Goal: Contribute content: Add original content to the website for others to see

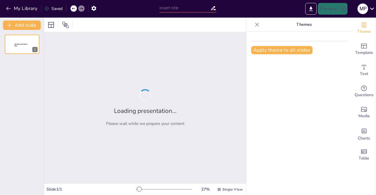
type input "Imported Презентация7.pptx"
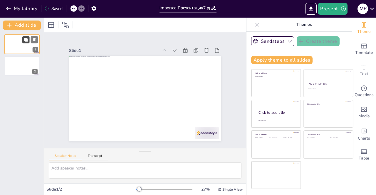
click at [27, 43] on button at bounding box center [25, 39] width 7 height 7
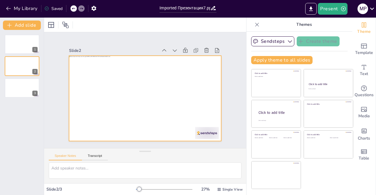
click at [132, 97] on div at bounding box center [138, 94] width 150 height 175
click at [196, 65] on div "Slide 1 Slide 2 Slide 3" at bounding box center [145, 90] width 102 height 185
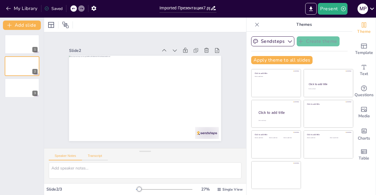
click at [100, 156] on button "Transcript" at bounding box center [95, 157] width 26 height 6
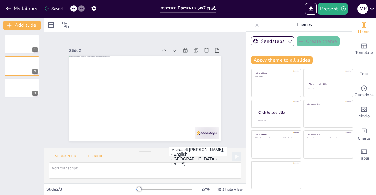
click at [73, 156] on button "Speaker Notes" at bounding box center [65, 157] width 33 height 6
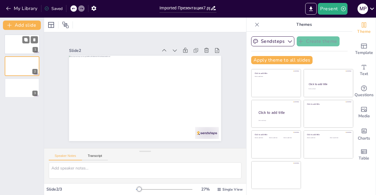
click at [27, 51] on div at bounding box center [21, 44] width 35 height 20
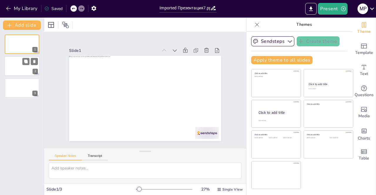
click at [25, 67] on div at bounding box center [21, 66] width 35 height 20
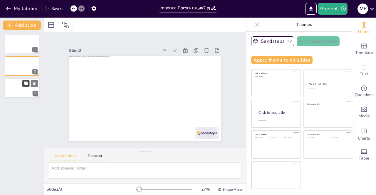
click at [24, 87] on button at bounding box center [25, 83] width 7 height 7
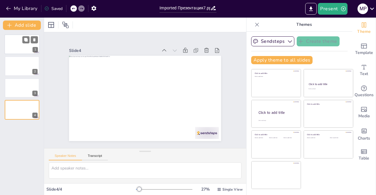
click at [23, 48] on div at bounding box center [21, 44] width 35 height 20
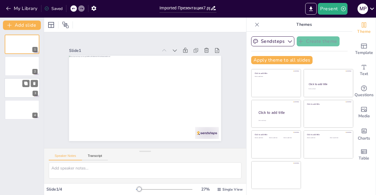
click at [18, 82] on div at bounding box center [21, 88] width 35 height 20
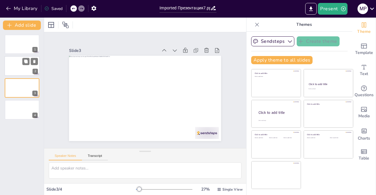
click at [15, 67] on div at bounding box center [21, 66] width 35 height 20
click at [11, 67] on div at bounding box center [21, 66] width 35 height 20
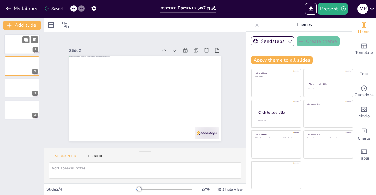
click at [16, 49] on div at bounding box center [21, 44] width 35 height 20
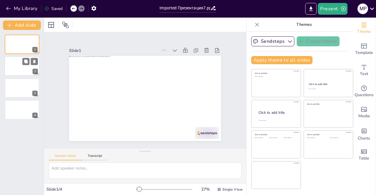
click at [19, 70] on div at bounding box center [21, 66] width 35 height 20
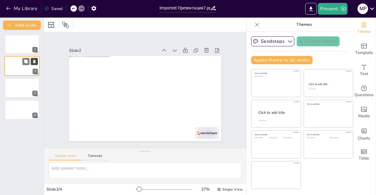
click at [35, 62] on icon at bounding box center [34, 61] width 2 height 3
click at [36, 59] on button at bounding box center [34, 61] width 7 height 7
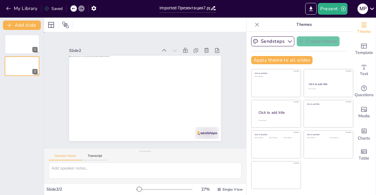
click at [94, 41] on div "Slide 1 Slide 2" at bounding box center [145, 90] width 164 height 183
click at [278, 39] on button "Sendsteps" at bounding box center [272, 41] width 43 height 10
click at [276, 24] on p "Themes" at bounding box center [304, 25] width 85 height 14
click at [94, 9] on icon "button" at bounding box center [94, 8] width 6 height 6
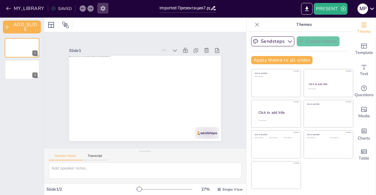
click at [104, 7] on icon "button" at bounding box center [103, 8] width 5 height 5
click at [366, 7] on div "M p" at bounding box center [363, 9] width 11 height 11
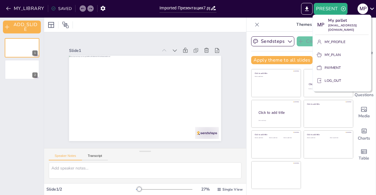
click at [222, 35] on div at bounding box center [188, 97] width 376 height 195
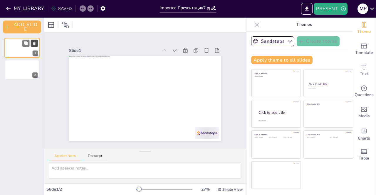
click at [33, 46] on button at bounding box center [34, 43] width 7 height 7
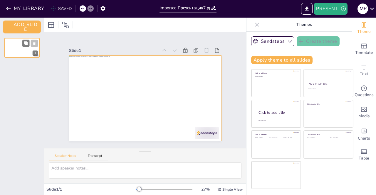
click at [19, 51] on div at bounding box center [21, 48] width 35 height 20
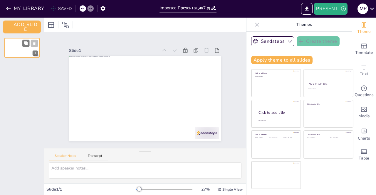
click at [19, 51] on div at bounding box center [21, 48] width 35 height 20
click at [14, 9] on button "MY_LIBRARY" at bounding box center [25, 8] width 42 height 9
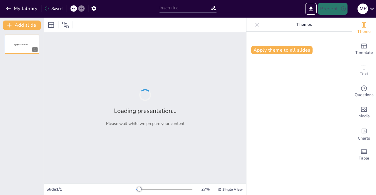
type input "Общественный транспорт [GEOGRAPHIC_DATA]: текущее состояние и перспективы улучш…"
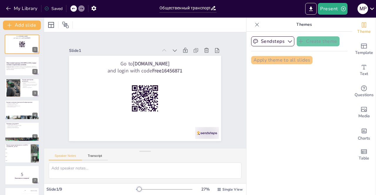
checkbox input "true"
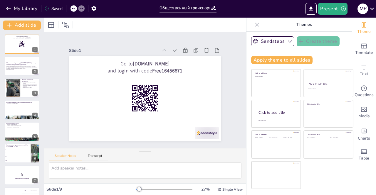
checkbox input "true"
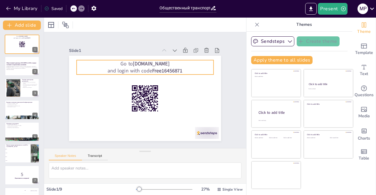
checkbox input "true"
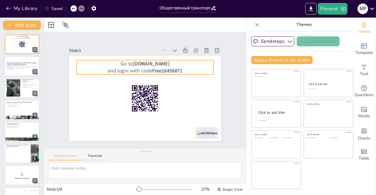
checkbox input "true"
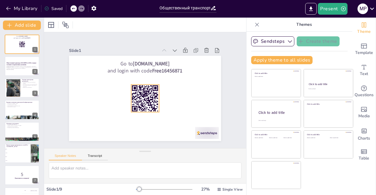
checkbox input "true"
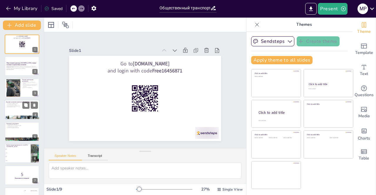
checkbox input "true"
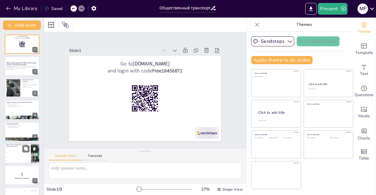
checkbox input "true"
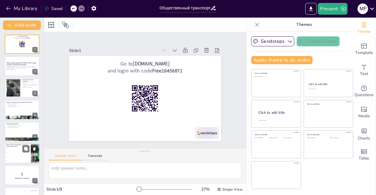
checkbox input "true"
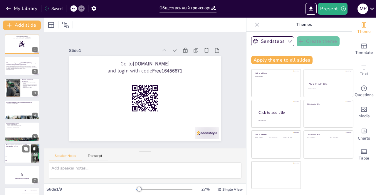
checkbox input "true"
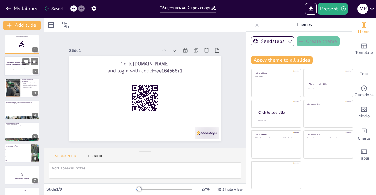
checkbox input "true"
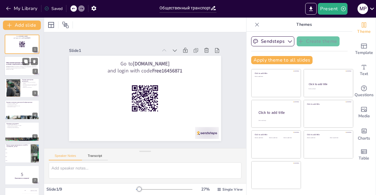
checkbox input "true"
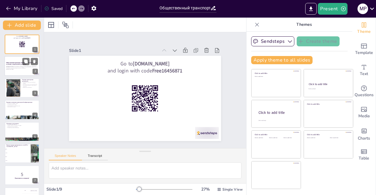
checkbox input "true"
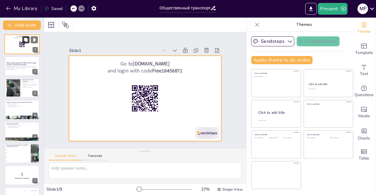
checkbox input "true"
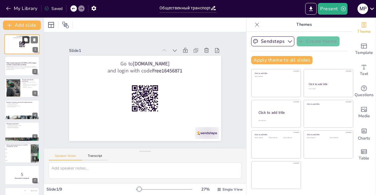
click at [25, 36] on button at bounding box center [25, 39] width 7 height 7
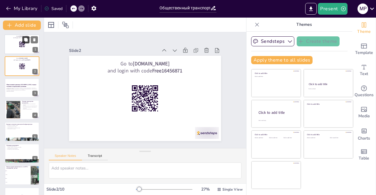
checkbox input "true"
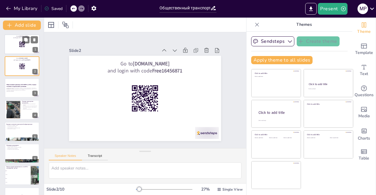
checkbox input "true"
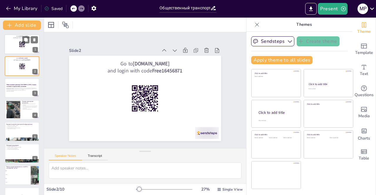
checkbox input "true"
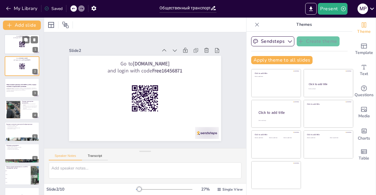
checkbox input "true"
click at [18, 44] on div at bounding box center [21, 44] width 35 height 20
checkbox input "true"
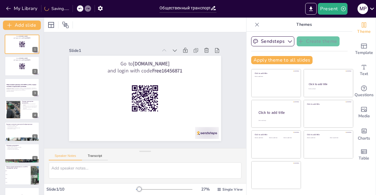
checkbox input "true"
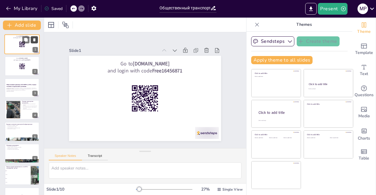
checkbox input "true"
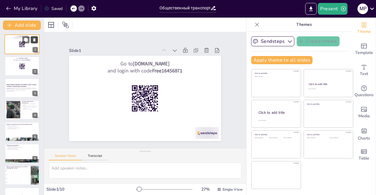
click at [36, 39] on icon at bounding box center [34, 40] width 4 height 4
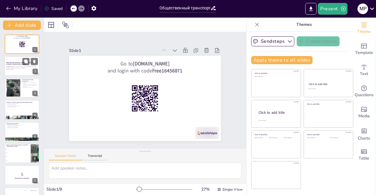
checkbox input "true"
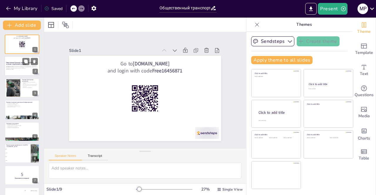
checkbox input "true"
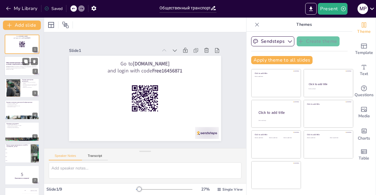
checkbox input "true"
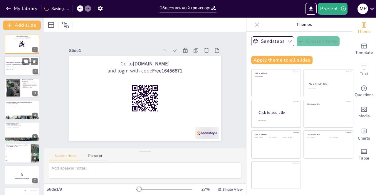
checkbox input "true"
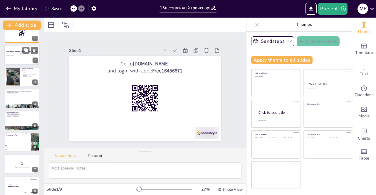
checkbox input "true"
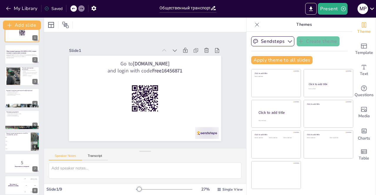
checkbox input "true"
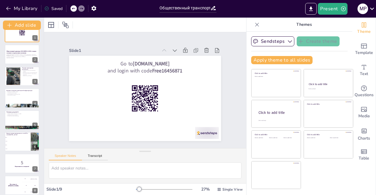
checkbox input "true"
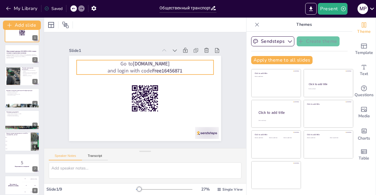
checkbox input "true"
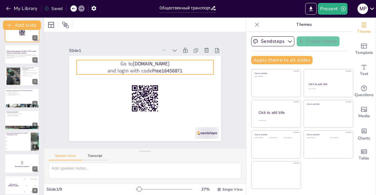
checkbox input "true"
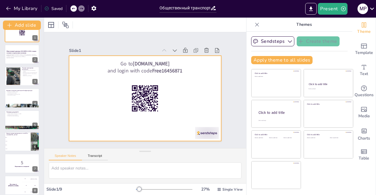
checkbox input "true"
click at [103, 87] on div at bounding box center [140, 97] width 173 height 158
checkbox input "true"
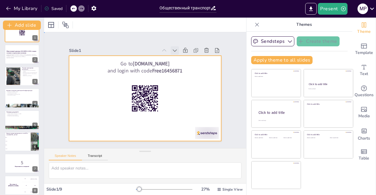
checkbox input "true"
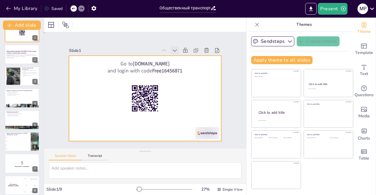
checkbox input "true"
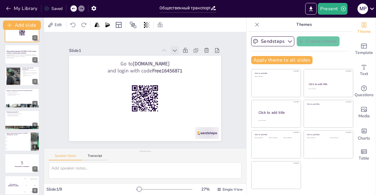
click at [185, 62] on icon at bounding box center [189, 66] width 8 height 8
checkbox input "true"
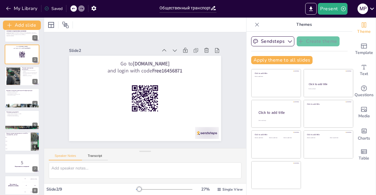
click at [179, 54] on icon at bounding box center [182, 57] width 7 height 7
checkbox input "true"
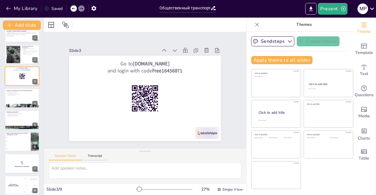
click at [188, 103] on icon at bounding box center [191, 106] width 7 height 7
checkbox input "true"
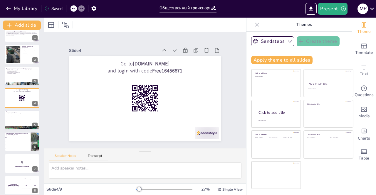
checkbox input "true"
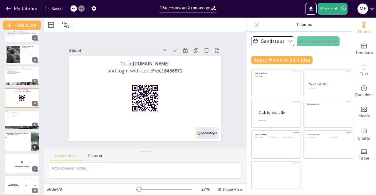
checkbox input "true"
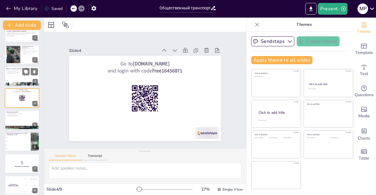
checkbox input "true"
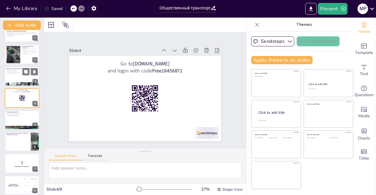
checkbox input "true"
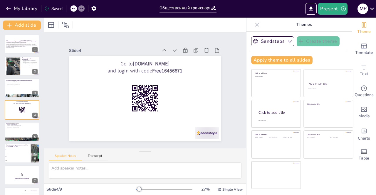
checkbox input "true"
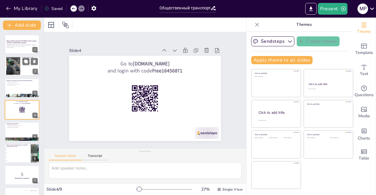
checkbox input "true"
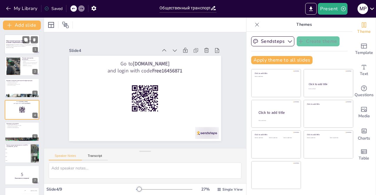
checkbox input "true"
click at [13, 49] on div at bounding box center [21, 44] width 35 height 20
checkbox input "true"
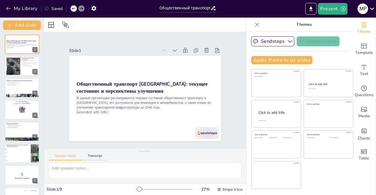
checkbox input "true"
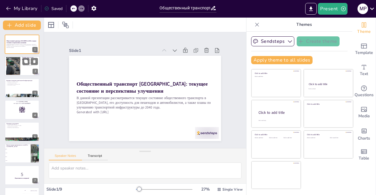
checkbox input "true"
click at [12, 66] on div at bounding box center [13, 66] width 29 height 18
type textarea "Loremip dolorsitame con adipiscin elitseddoei tem incidid, utl etdolorema aliqu…"
checkbox input "true"
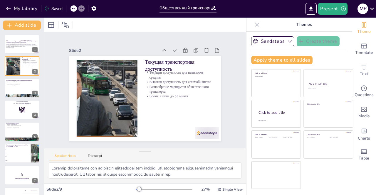
checkbox input "true"
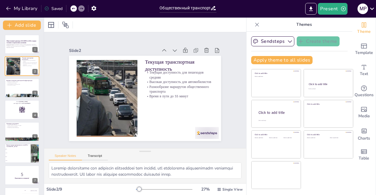
checkbox input "true"
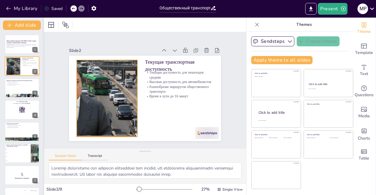
checkbox input "true"
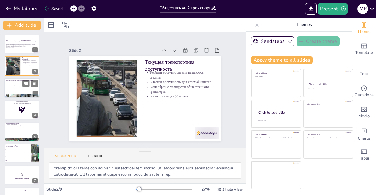
checkbox input "true"
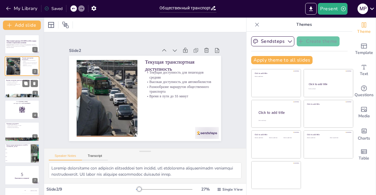
checkbox input "true"
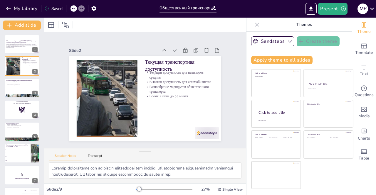
checkbox input "true"
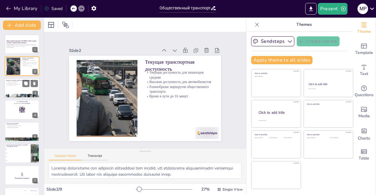
click at [13, 87] on div at bounding box center [21, 88] width 35 height 20
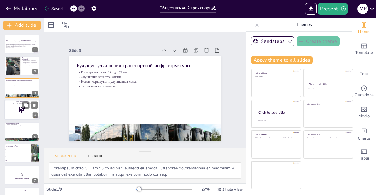
click at [11, 108] on div at bounding box center [21, 110] width 35 height 20
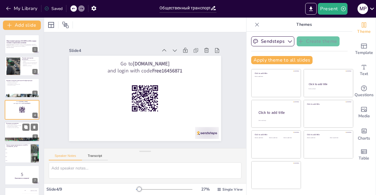
click at [12, 125] on p "Дефицит офисных площадей класса A/A+" at bounding box center [22, 125] width 32 height 1
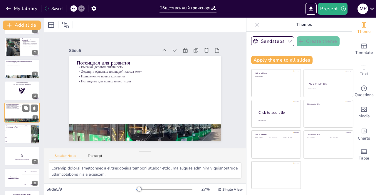
scroll to position [38, 0]
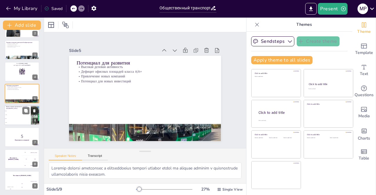
click at [14, 118] on li "8 км" at bounding box center [17, 119] width 26 height 4
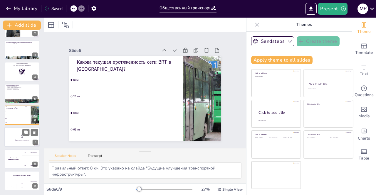
click at [14, 137] on p "5" at bounding box center [22, 136] width 32 height 6
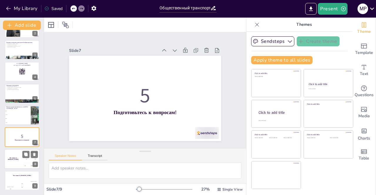
click at [14, 153] on div "The winner is [PERSON_NAME]" at bounding box center [13, 159] width 18 height 20
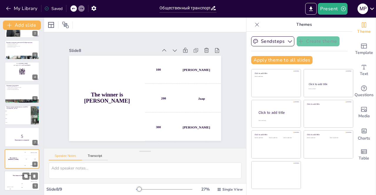
click at [15, 180] on div "The winner is [PERSON_NAME]" at bounding box center [21, 176] width 35 height 10
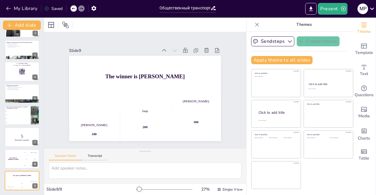
scroll to position [0, 0]
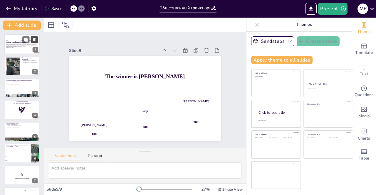
click at [32, 40] on icon at bounding box center [34, 40] width 4 height 4
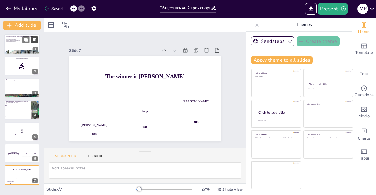
click at [32, 40] on icon at bounding box center [34, 40] width 4 height 4
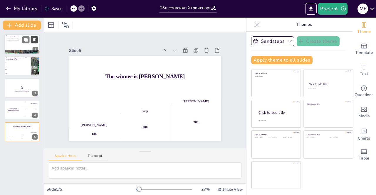
click at [32, 40] on icon at bounding box center [34, 40] width 4 height 4
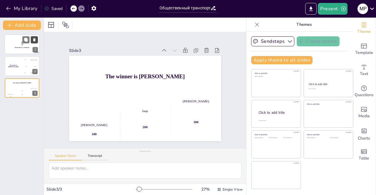
click at [32, 40] on icon at bounding box center [34, 40] width 4 height 4
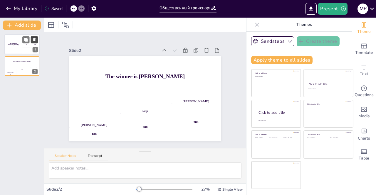
click at [32, 40] on icon at bounding box center [34, 40] width 4 height 4
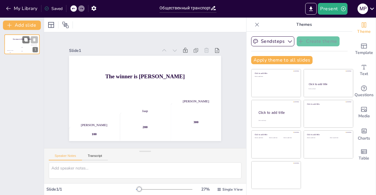
click at [32, 40] on icon at bounding box center [34, 40] width 4 height 4
click at [34, 39] on icon at bounding box center [34, 39] width 2 height 3
click at [9, 11] on button "My Library" at bounding box center [22, 8] width 36 height 9
